Goal: Navigation & Orientation: Find specific page/section

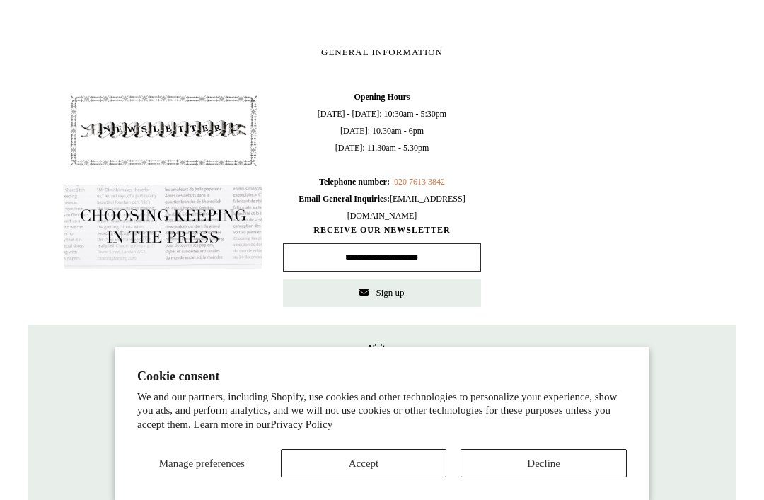
scroll to position [753, 0]
click at [378, 478] on button "Accept" at bounding box center [364, 463] width 166 height 28
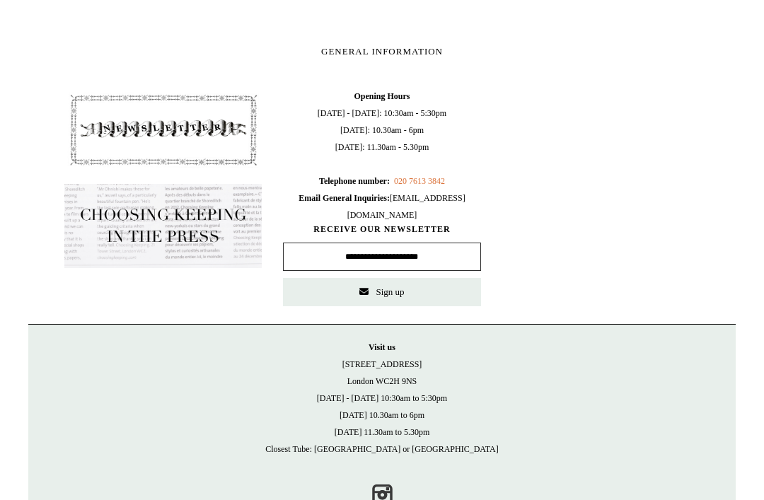
click at [380, 496] on link "Instagram" at bounding box center [382, 494] width 31 height 31
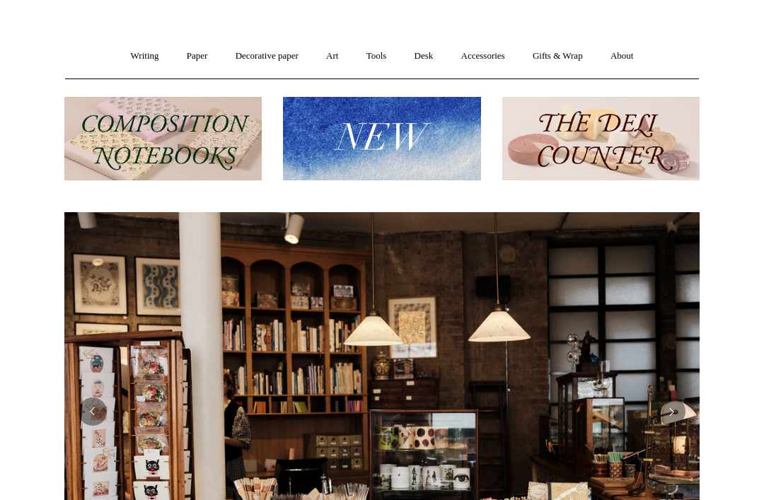
scroll to position [0, 0]
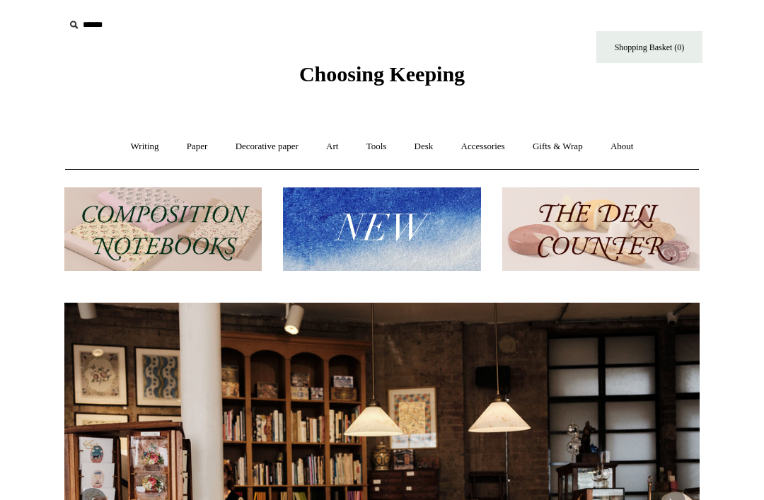
click at [123, 143] on link "Writing +" at bounding box center [145, 147] width 54 height 38
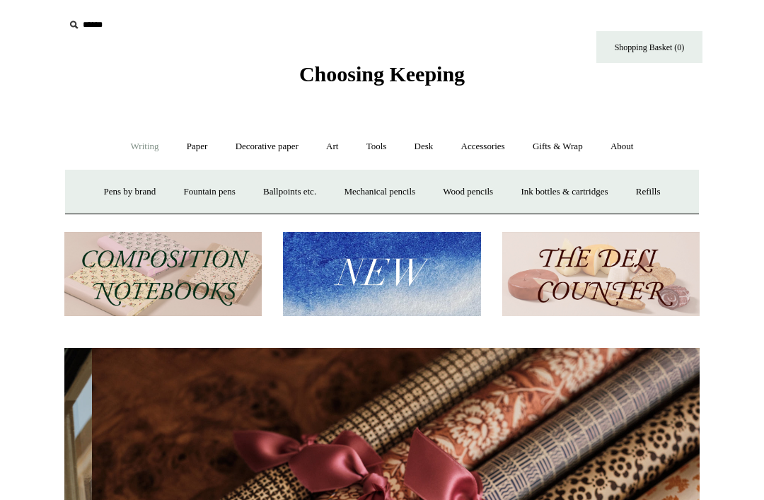
scroll to position [0, 1271]
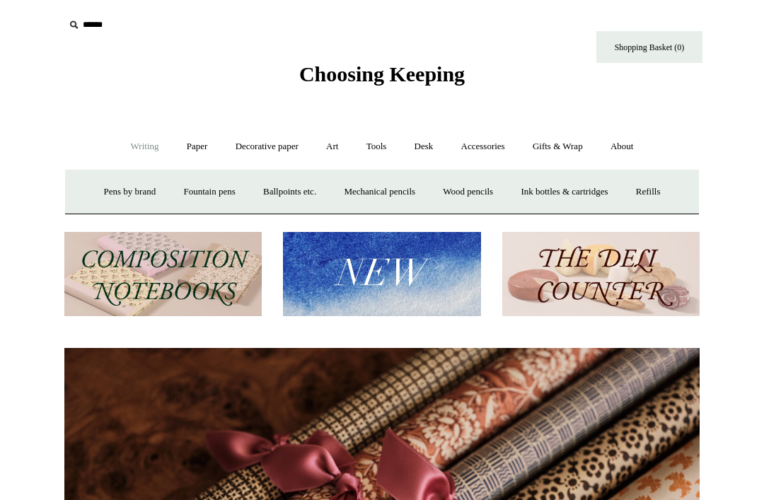
click at [104, 194] on link "Pens by brand +" at bounding box center [130, 192] width 78 height 38
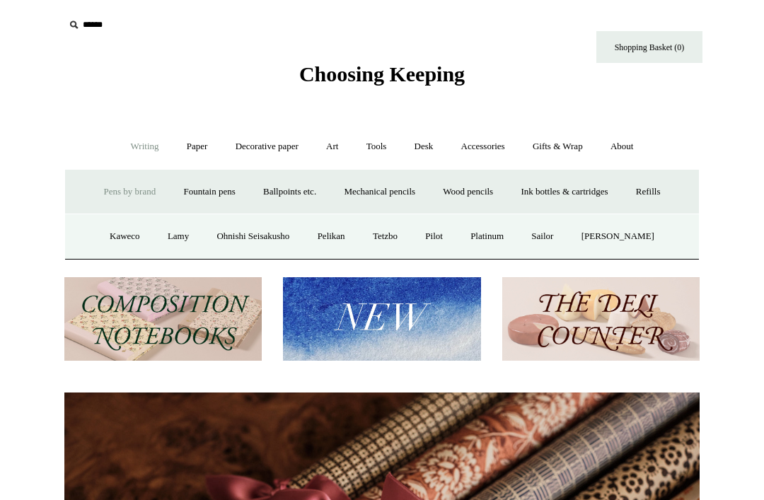
click at [198, 196] on link "Fountain pens +" at bounding box center [209, 192] width 77 height 38
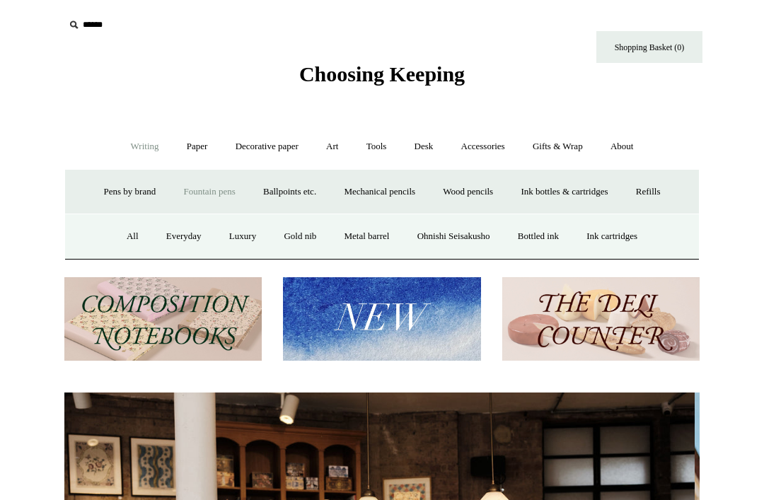
scroll to position [0, 0]
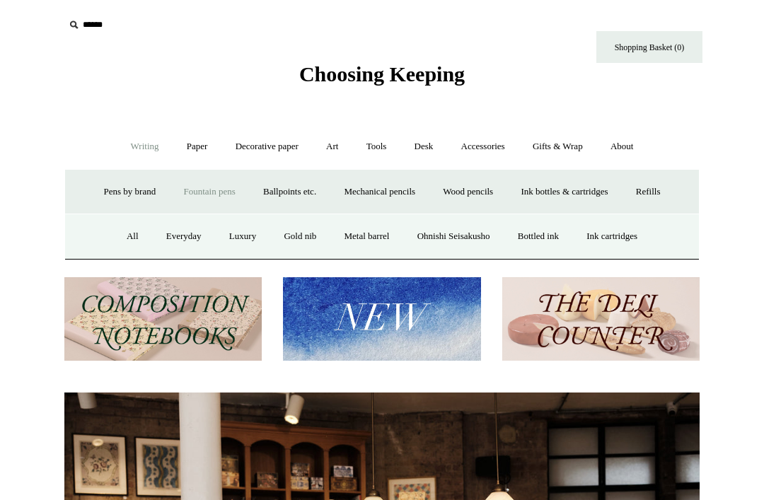
click at [122, 239] on link "All" at bounding box center [133, 237] width 38 height 38
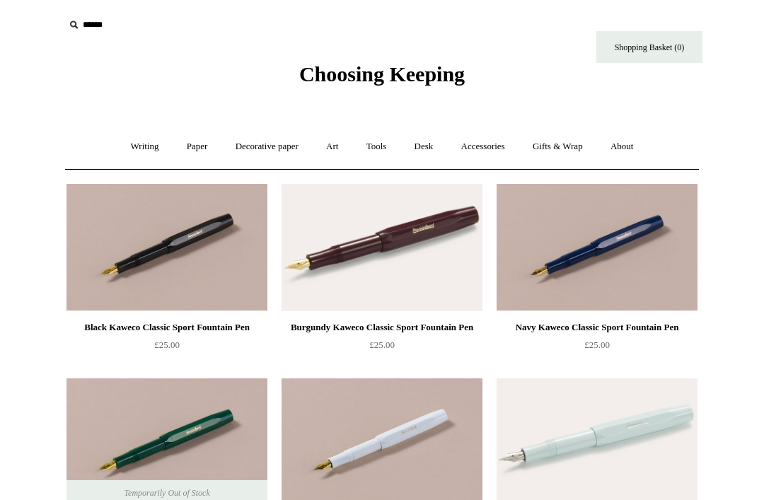
click at [481, 146] on link "Accessories +" at bounding box center [483, 147] width 69 height 38
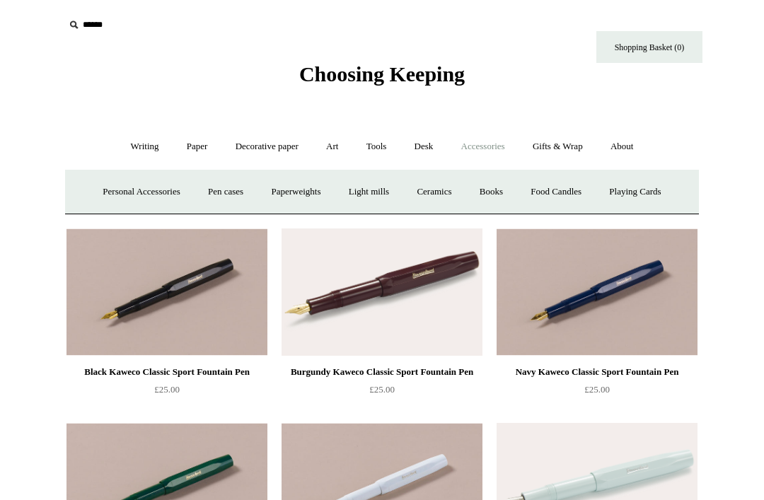
click at [202, 146] on link "Paper +" at bounding box center [197, 147] width 47 height 38
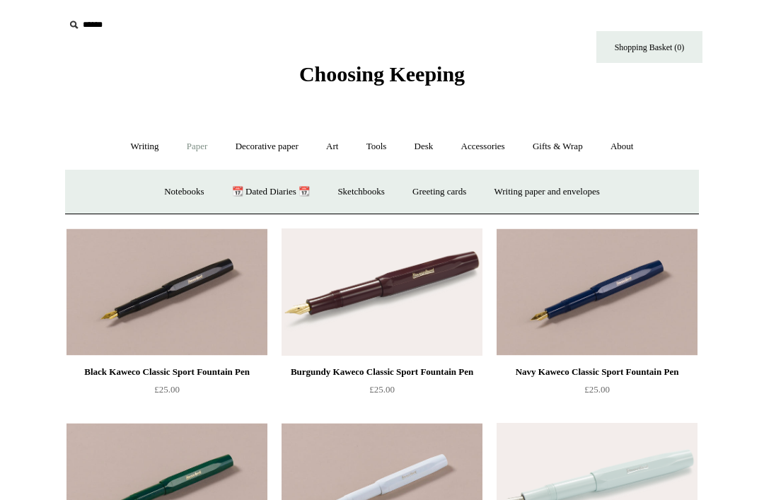
click at [166, 192] on link "Notebooks +" at bounding box center [183, 192] width 65 height 38
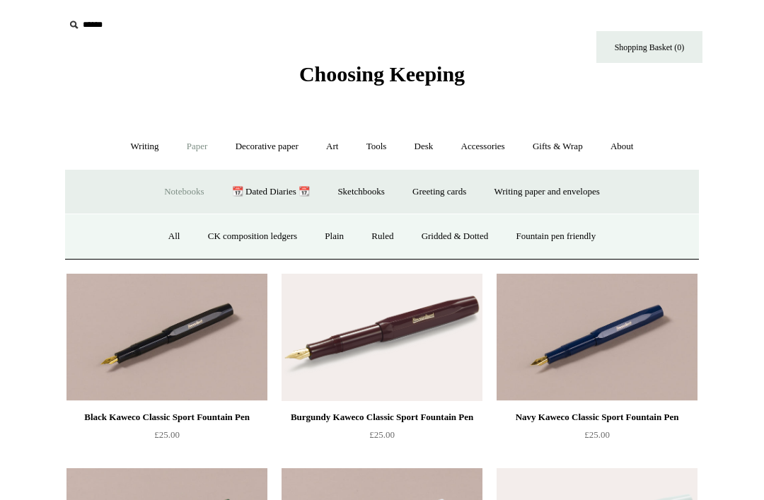
click at [163, 239] on link "All" at bounding box center [175, 237] width 38 height 38
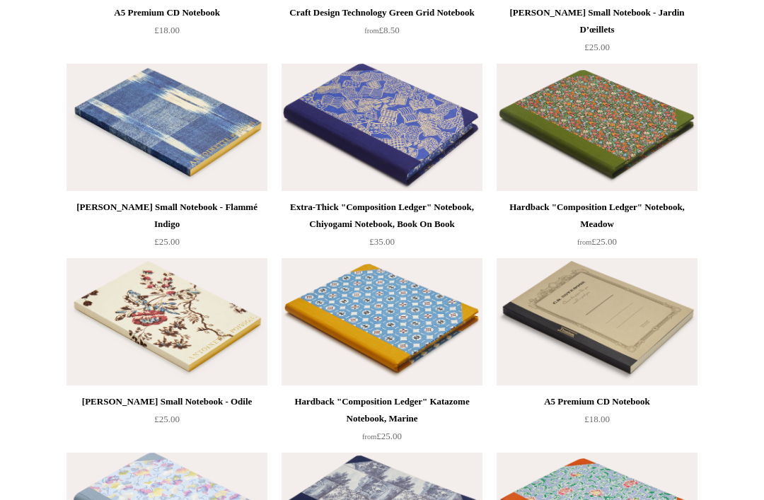
scroll to position [8035, 0]
